Goal: Find specific fact: Find specific fact

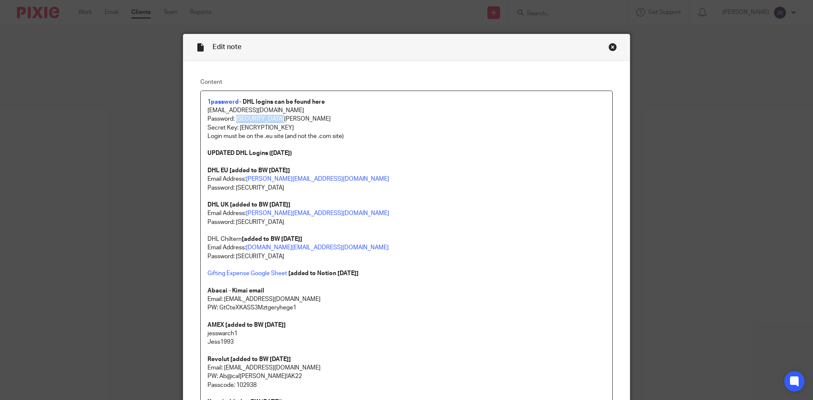
drag, startPoint x: 283, startPoint y: 119, endPoint x: 234, endPoint y: 116, distance: 49.7
click at [234, 116] on p "Password: [SECURITY_DATA][PERSON_NAME]" at bounding box center [406, 119] width 398 height 8
copy p "Ab@ca!Kima!AK22"
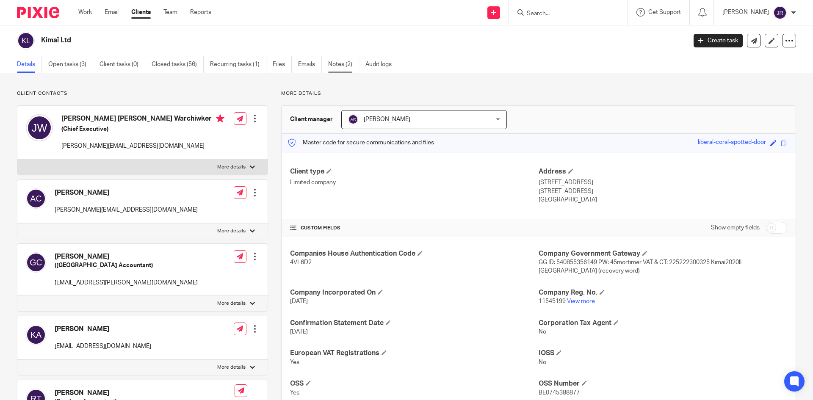
click at [343, 64] on link "Notes (2)" at bounding box center [343, 64] width 31 height 17
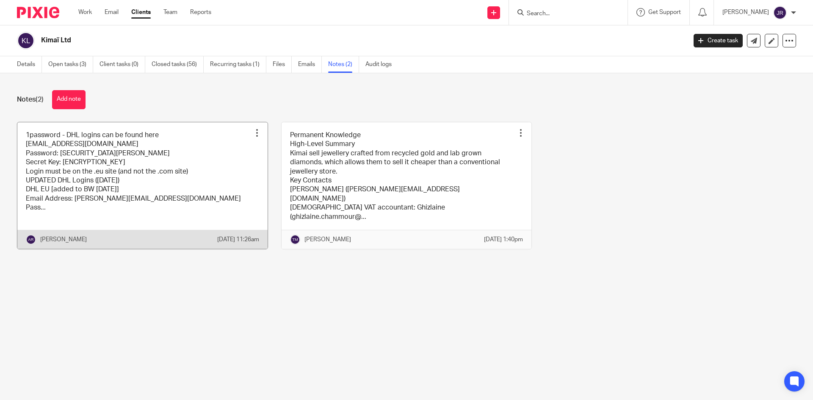
click at [138, 201] on link at bounding box center [142, 185] width 250 height 127
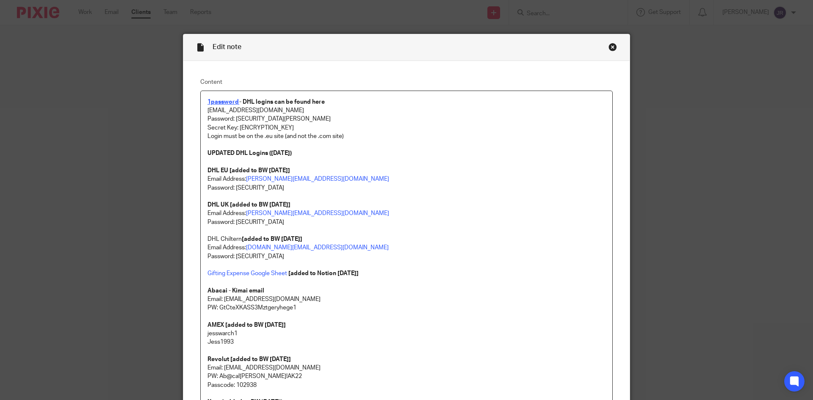
click at [211, 103] on strong "1password" at bounding box center [223, 102] width 32 height 6
click at [223, 102] on strong "1password" at bounding box center [223, 102] width 32 height 6
click at [231, 125] on link "https://my.1password.eu/signin?a=new" at bounding box center [261, 128] width 61 height 8
click at [419, 204] on p "DHL UK [added to BW 5/8/2025]" at bounding box center [406, 205] width 398 height 8
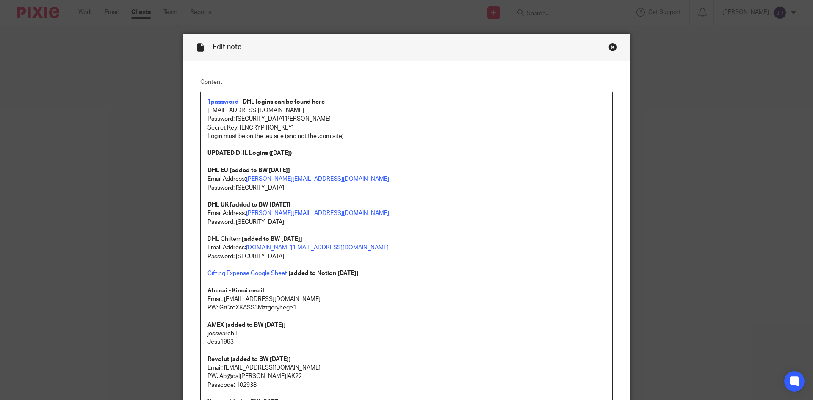
drag, startPoint x: 267, startPoint y: 108, endPoint x: 202, endPoint y: 109, distance: 65.2
copy p "[EMAIL_ADDRESS][DOMAIN_NAME]"
drag, startPoint x: 292, startPoint y: 117, endPoint x: 234, endPoint y: 119, distance: 57.6
click at [234, 119] on p "Password: [SECURITY_DATA][PERSON_NAME]" at bounding box center [406, 119] width 398 height 8
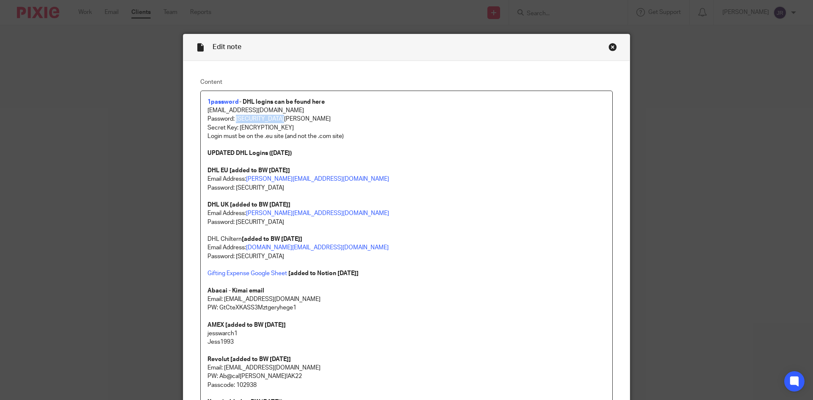
copy p "Ab@ca![PERSON_NAME]!AK22"
